Goal: Book appointment/travel/reservation

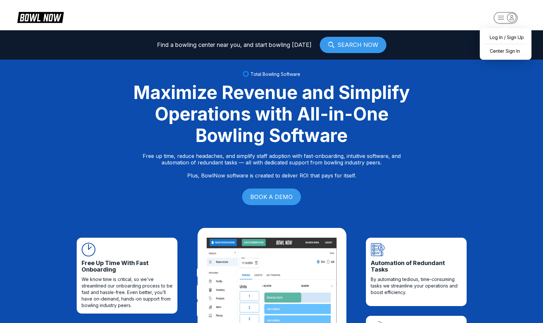
click at [502, 16] on rect "button" at bounding box center [506, 17] width 24 height 11
click at [351, 43] on link "SEARCH NOW" at bounding box center [353, 45] width 67 height 16
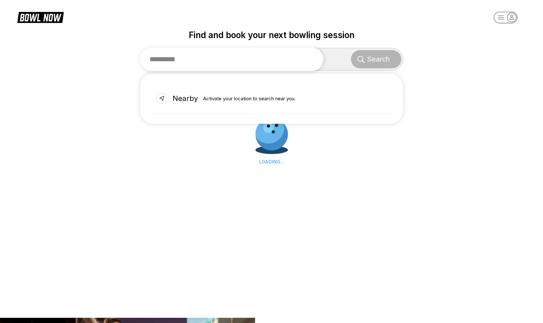
click at [307, 55] on input "text" at bounding box center [232, 58] width 184 height 23
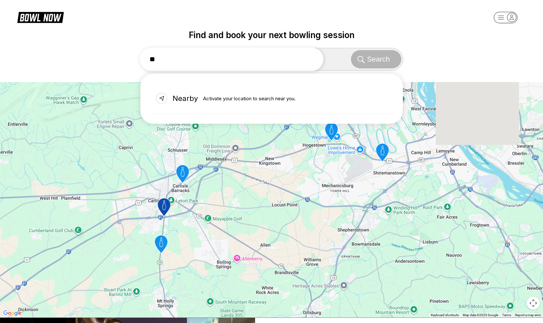
type input "*"
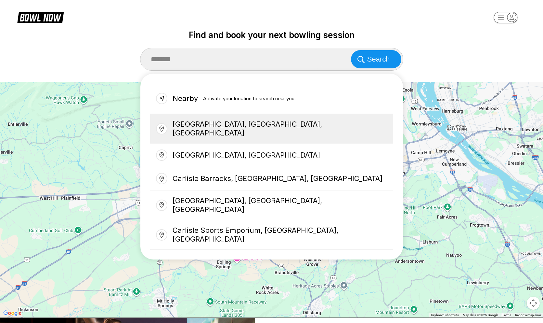
click at [260, 120] on div "[GEOGRAPHIC_DATA], [GEOGRAPHIC_DATA], [GEOGRAPHIC_DATA]" at bounding box center [271, 129] width 243 height 30
type input "**********"
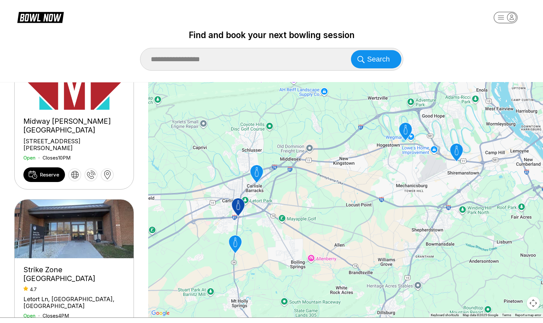
scroll to position [197, 0]
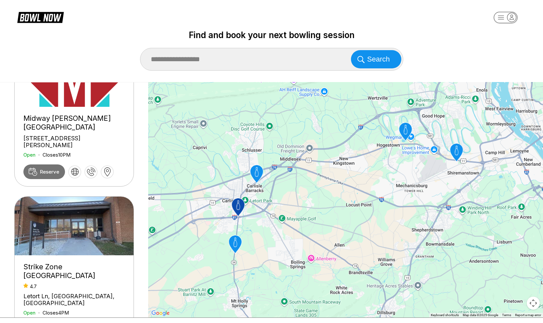
click at [52, 168] on span "Reserve" at bounding box center [49, 171] width 19 height 6
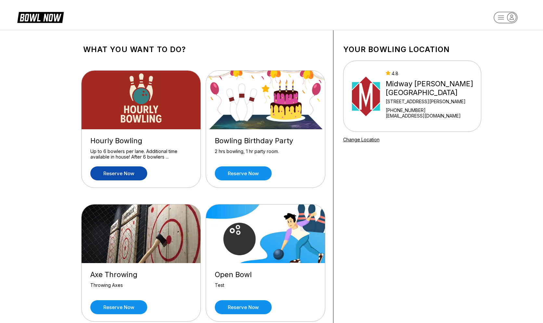
click at [135, 172] on link "Reserve now" at bounding box center [118, 173] width 57 height 14
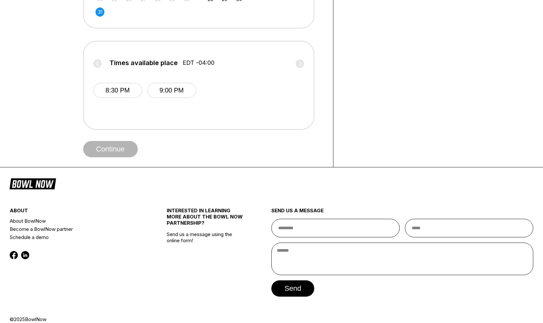
scroll to position [255, 0]
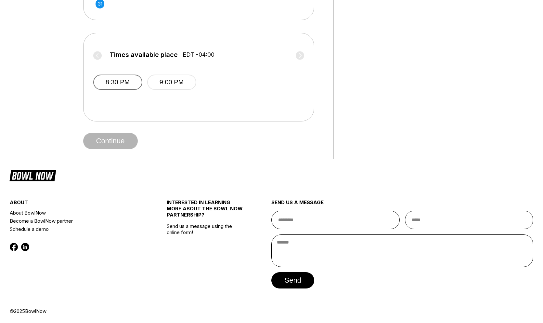
click at [111, 81] on button "8:30 PM" at bounding box center [117, 81] width 49 height 15
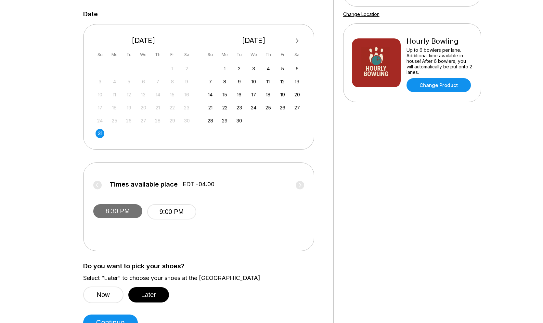
scroll to position [0, 0]
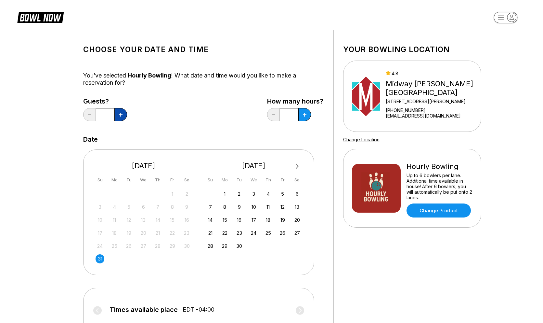
click at [122, 116] on icon at bounding box center [121, 115] width 4 height 4
type input "*"
click at [303, 115] on icon at bounding box center [305, 115] width 4 height 4
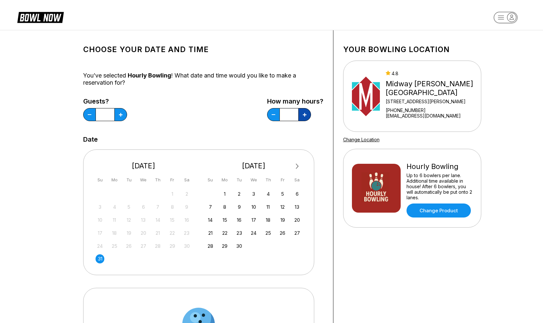
click at [303, 115] on icon at bounding box center [305, 115] width 4 height 4
click at [273, 115] on button at bounding box center [273, 114] width 13 height 13
type input "***"
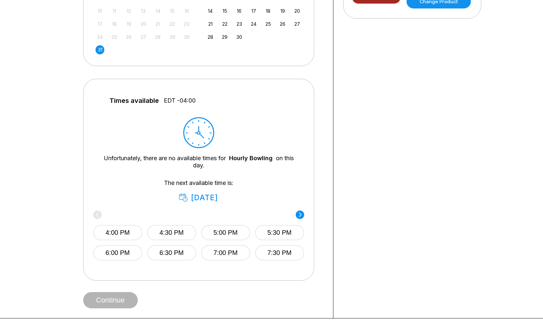
scroll to position [222, 0]
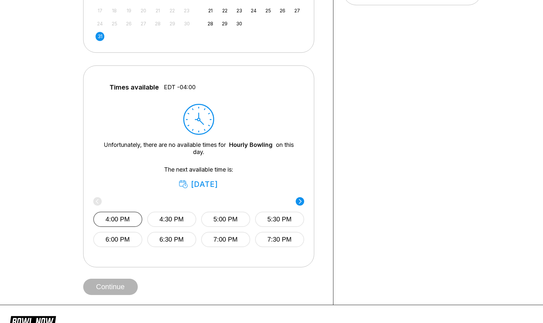
click at [125, 214] on button "4:00 PM" at bounding box center [117, 218] width 49 height 15
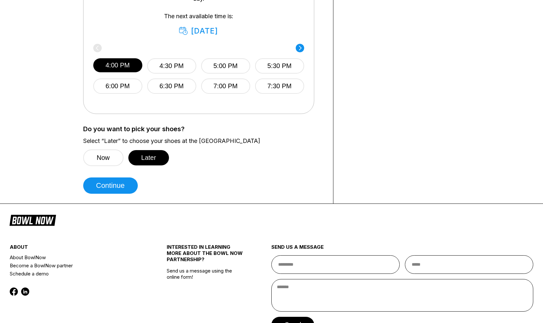
scroll to position [419, 0]
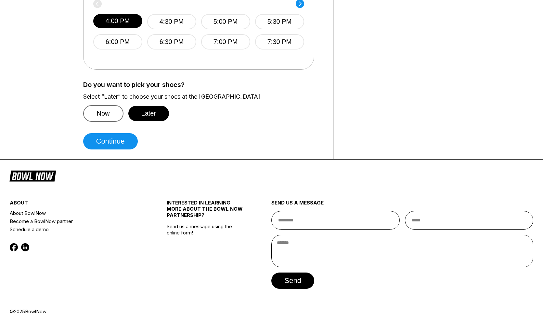
click at [104, 109] on button "Now" at bounding box center [103, 113] width 40 height 17
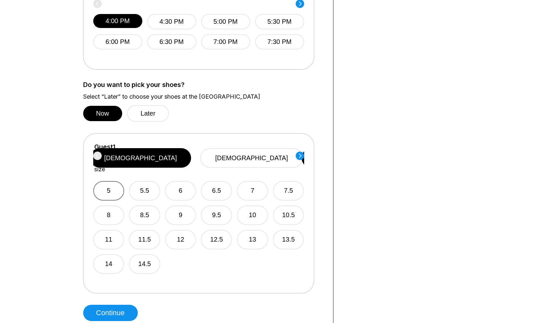
click at [113, 182] on button "5" at bounding box center [108, 191] width 31 height 20
click at [300, 153] on circle at bounding box center [300, 155] width 8 height 8
click at [213, 206] on button "9.5" at bounding box center [217, 215] width 31 height 20
click at [299, 155] on circle at bounding box center [300, 155] width 8 height 8
click at [236, 235] on div "5 5.5 6 6.5 7 7.5 8 8.5 9 9.5 10 10.5 11 11.5 12 12.5 13 13.5 14 14.5" at bounding box center [199, 223] width 211 height 101
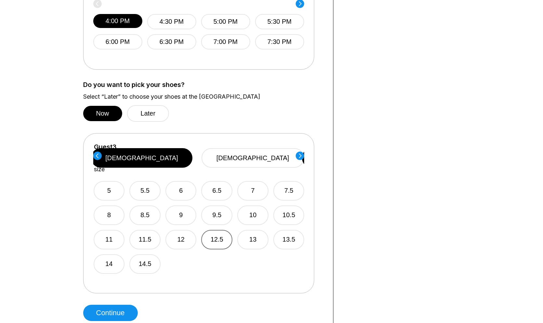
click at [218, 230] on button "12.5" at bounding box center [217, 240] width 31 height 20
click at [298, 158] on circle at bounding box center [300, 155] width 8 height 8
click at [288, 230] on button "13.5" at bounding box center [288, 240] width 31 height 20
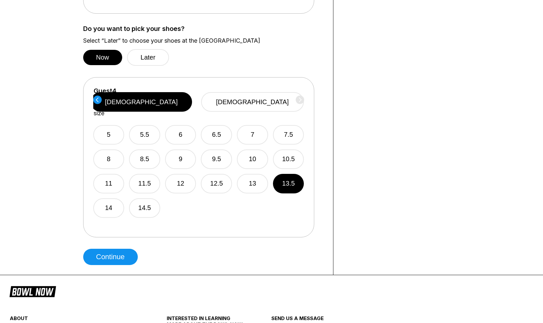
scroll to position [536, 0]
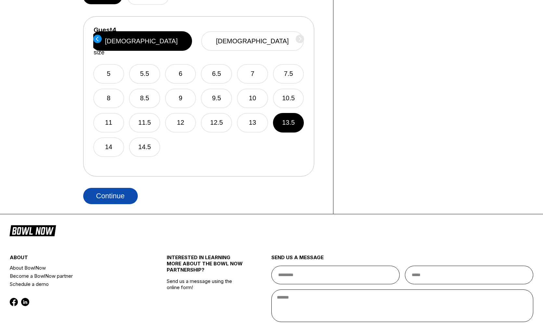
click at [115, 190] on button "Continue" at bounding box center [110, 196] width 55 height 16
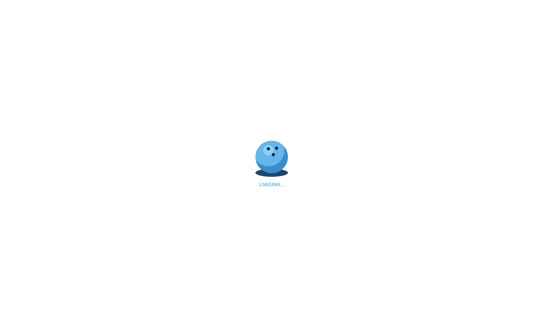
select select "**"
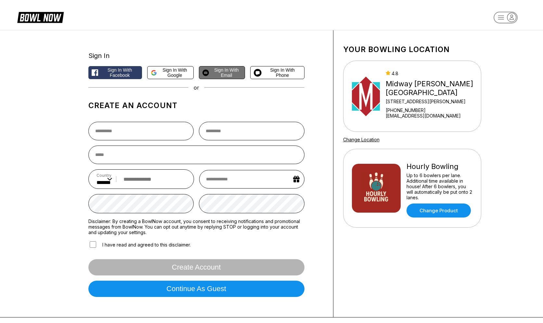
click at [230, 72] on span "Sign in with Email" at bounding box center [227, 72] width 30 height 10
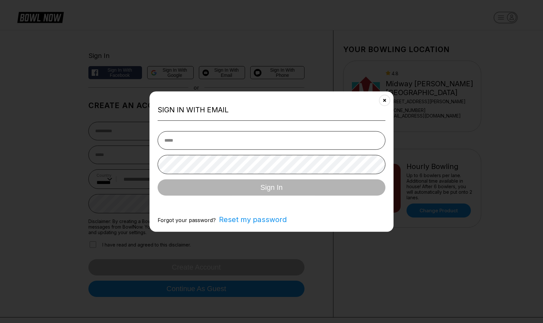
click at [216, 137] on input "email" at bounding box center [272, 140] width 228 height 19
type input "**********"
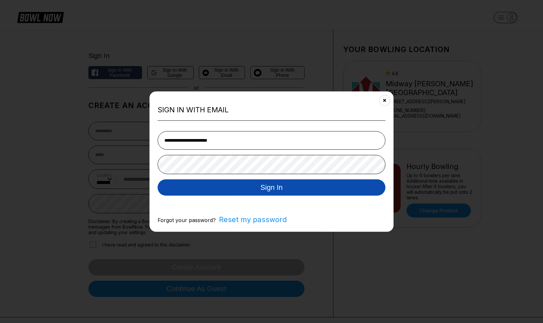
click at [232, 185] on button "Sign In" at bounding box center [272, 187] width 228 height 16
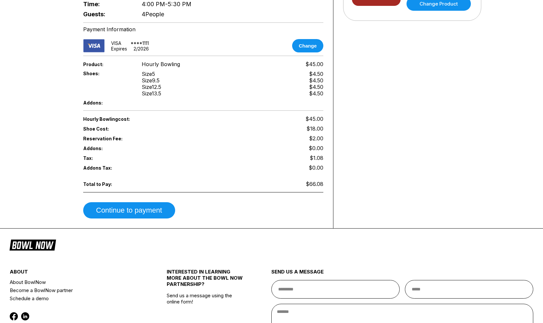
scroll to position [204, 0]
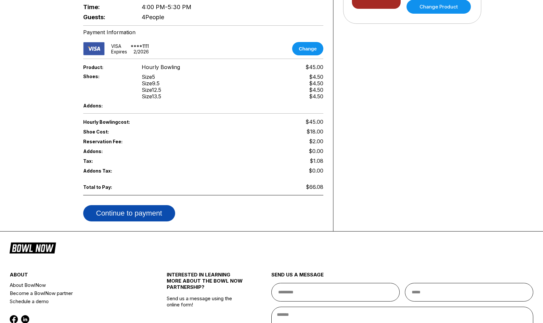
click at [140, 209] on button "Continue to payment" at bounding box center [129, 213] width 92 height 16
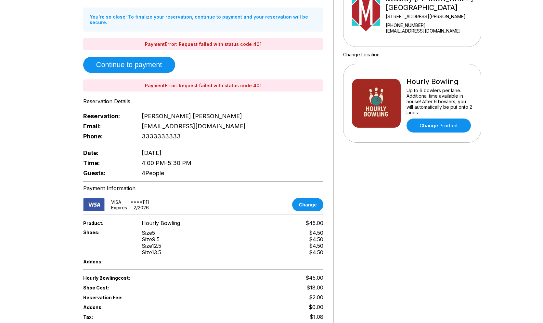
scroll to position [0, 0]
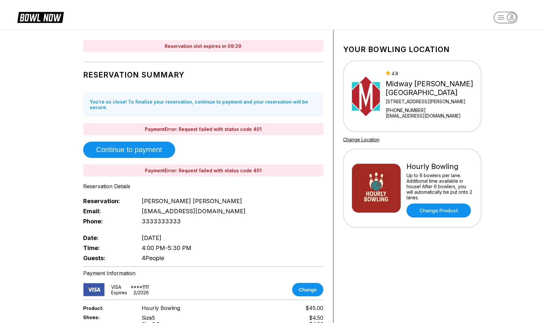
click at [212, 123] on div "PaymentError: Request failed with status code 401" at bounding box center [203, 129] width 240 height 12
click at [216, 131] on div "Reservation Summary You’re so close! To finalize your reservation, continue to …" at bounding box center [203, 163] width 240 height 197
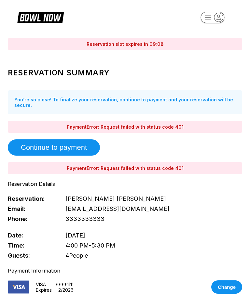
click at [88, 152] on button "Continue to payment" at bounding box center [54, 147] width 92 height 16
